Goal: Navigation & Orientation: Find specific page/section

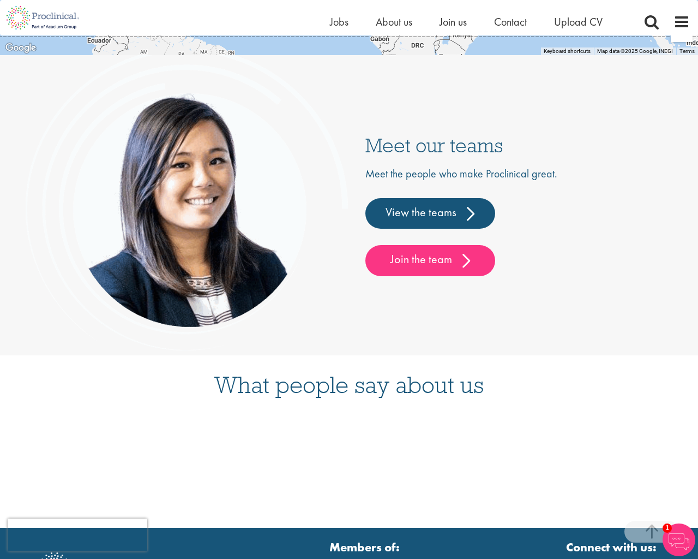
scroll to position [2852, 0]
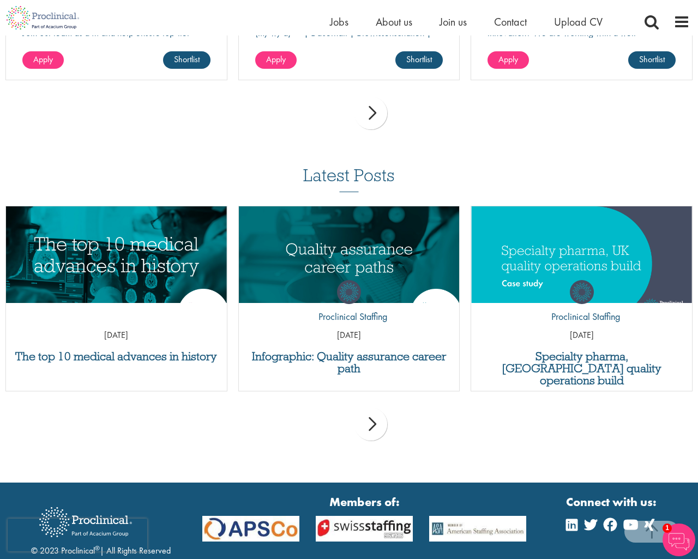
scroll to position [1443, 0]
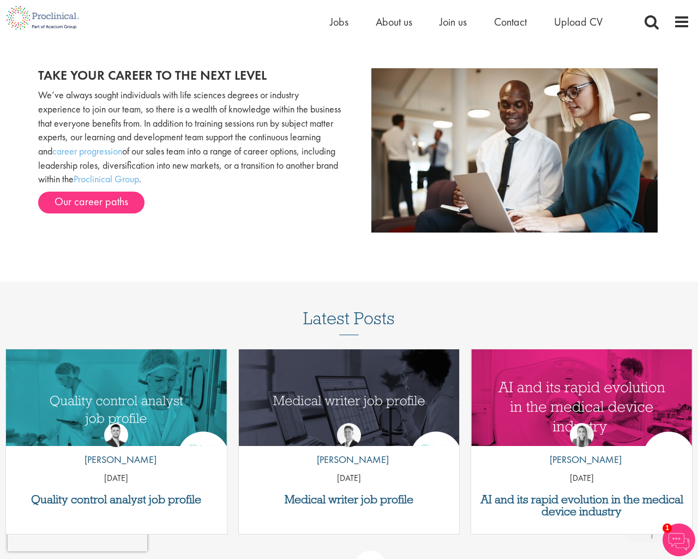
scroll to position [1313, 0]
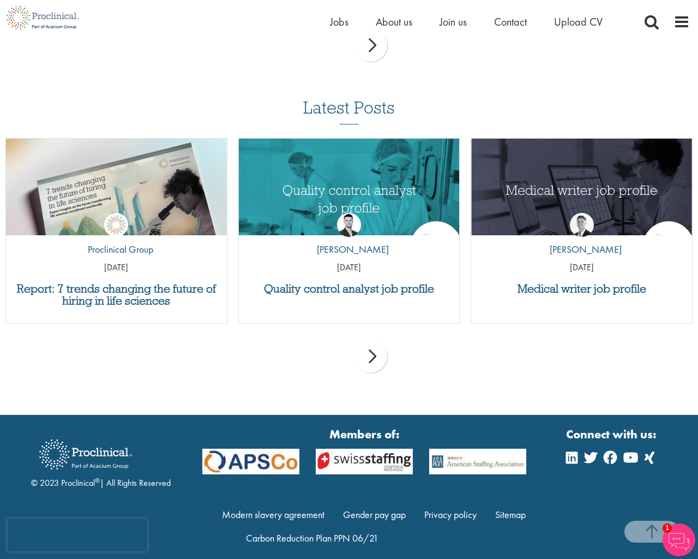
scroll to position [1921, 0]
